Goal: Communication & Community: Answer question/provide support

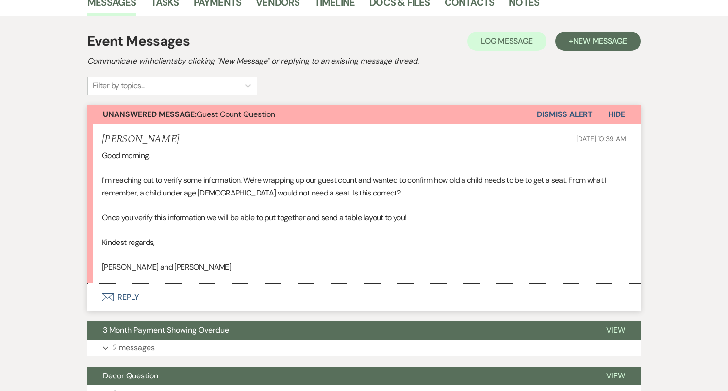
click at [370, 293] on button "Envelope Reply" at bounding box center [363, 297] width 553 height 27
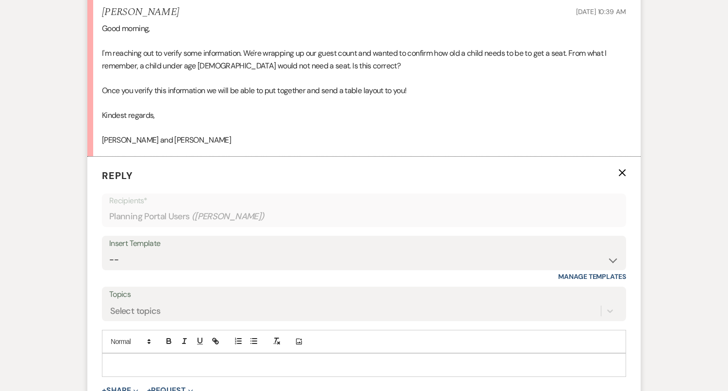
scroll to position [329, 0]
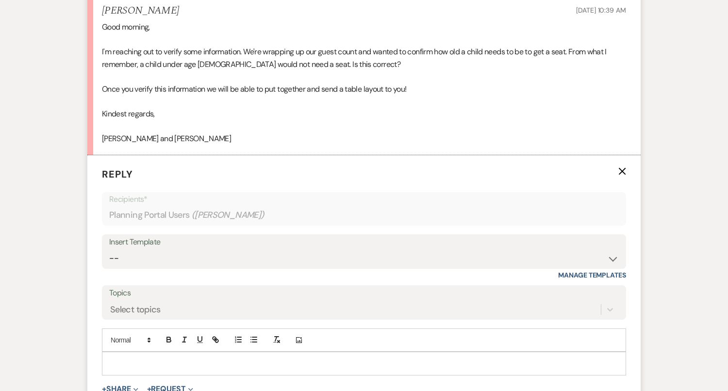
click at [365, 354] on div at bounding box center [363, 363] width 523 height 22
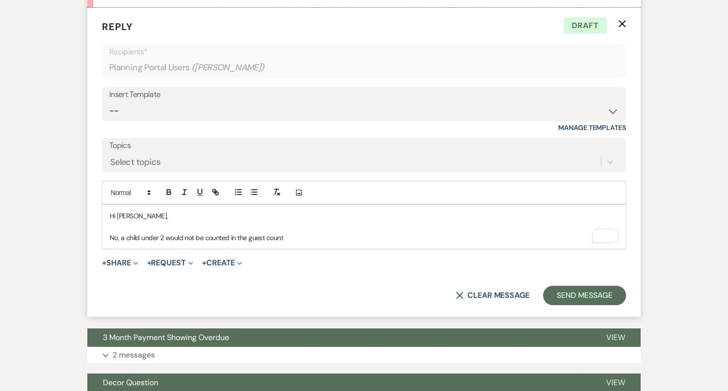
scroll to position [476, 0]
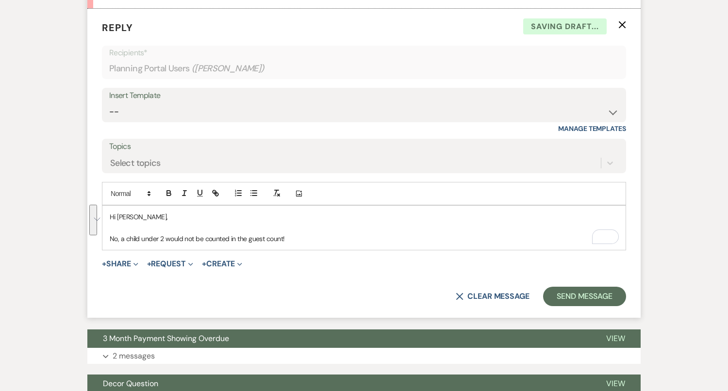
drag, startPoint x: 316, startPoint y: 240, endPoint x: 92, endPoint y: 203, distance: 227.2
click at [92, 203] on form "Reply X Saving draft... Recipients* Planning Portal Users ( Kirstina Michl ) In…" at bounding box center [363, 163] width 553 height 309
copy div "Hi Kirstina, No, a child under 2 would not be counted in the guest count!"
click at [191, 113] on select "-- Tour Confirmation Contract (Pre-Booked Leads) Out of office Inquiry Email Al…" at bounding box center [363, 111] width 509 height 19
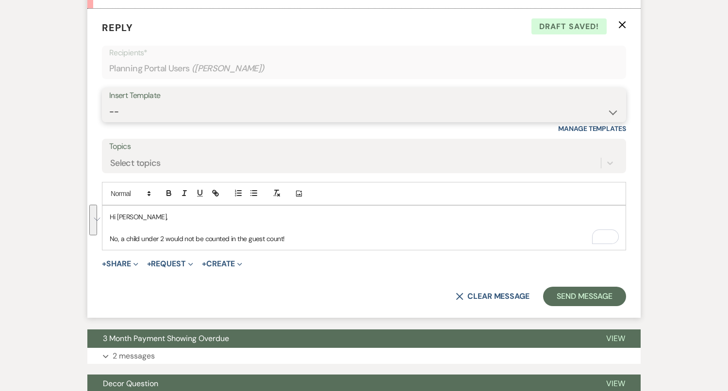
select select "4142"
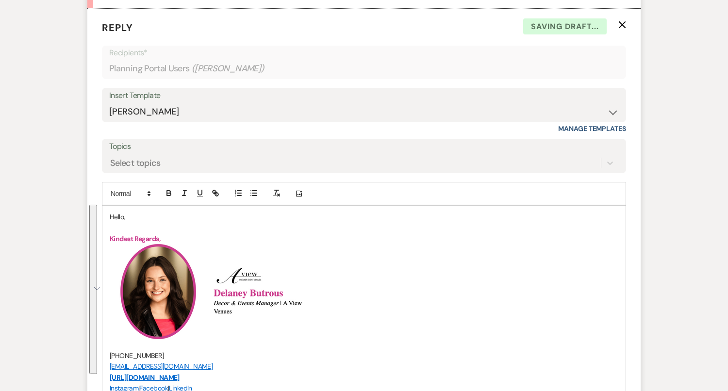
click at [117, 215] on p "Hello," at bounding box center [364, 217] width 509 height 11
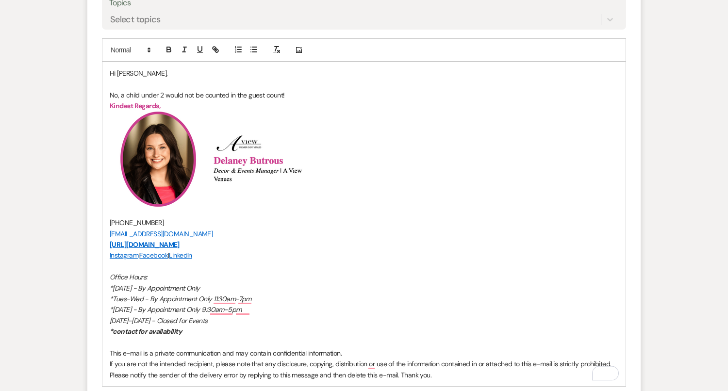
scroll to position [872, 0]
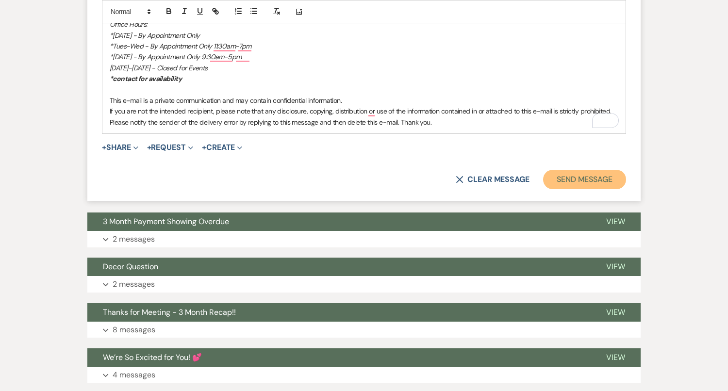
click at [597, 181] on button "Send Message" at bounding box center [584, 179] width 83 height 19
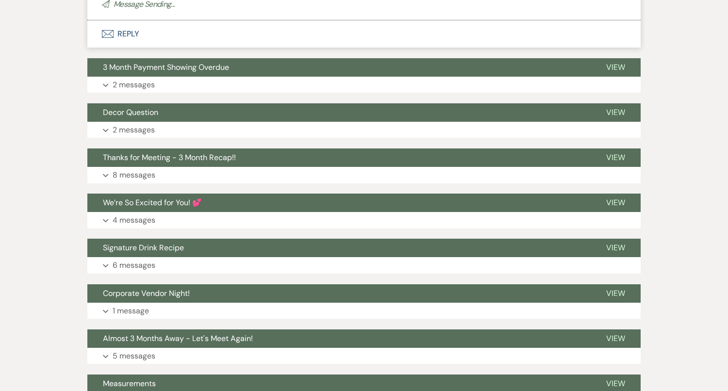
scroll to position [1280, 0]
